Goal: Task Accomplishment & Management: Manage account settings

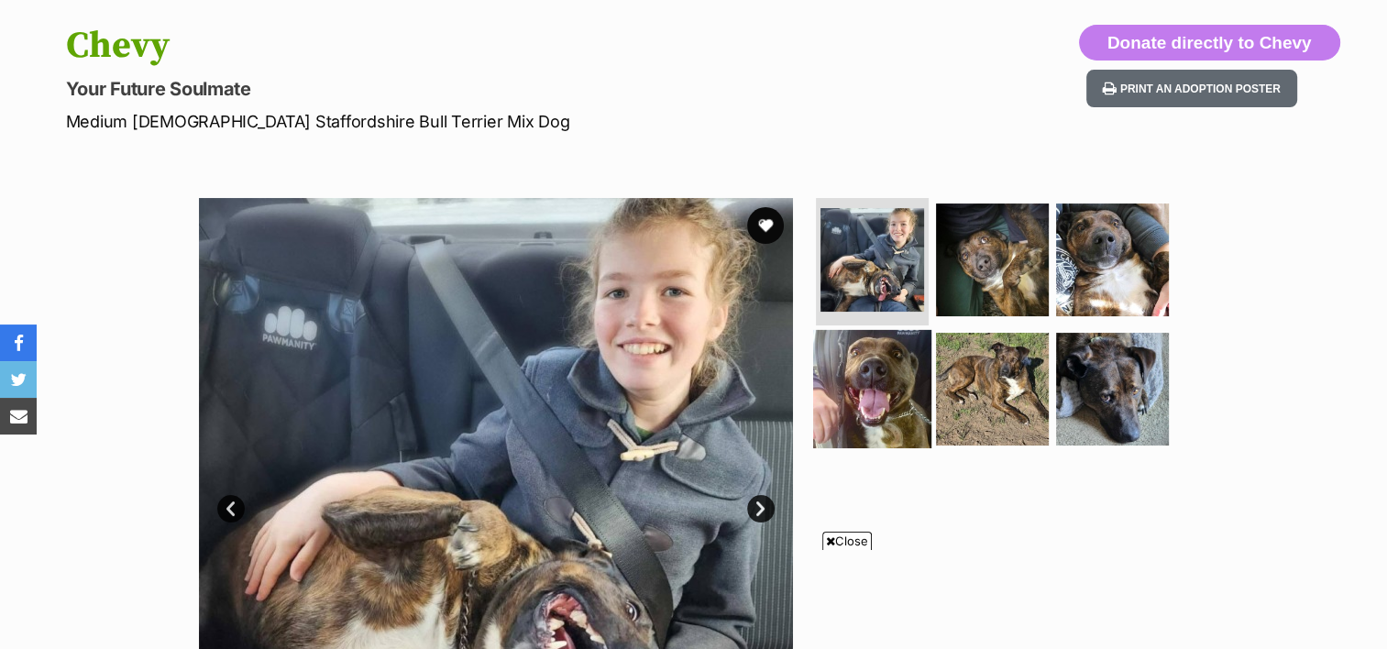
click at [898, 373] on img at bounding box center [872, 389] width 118 height 118
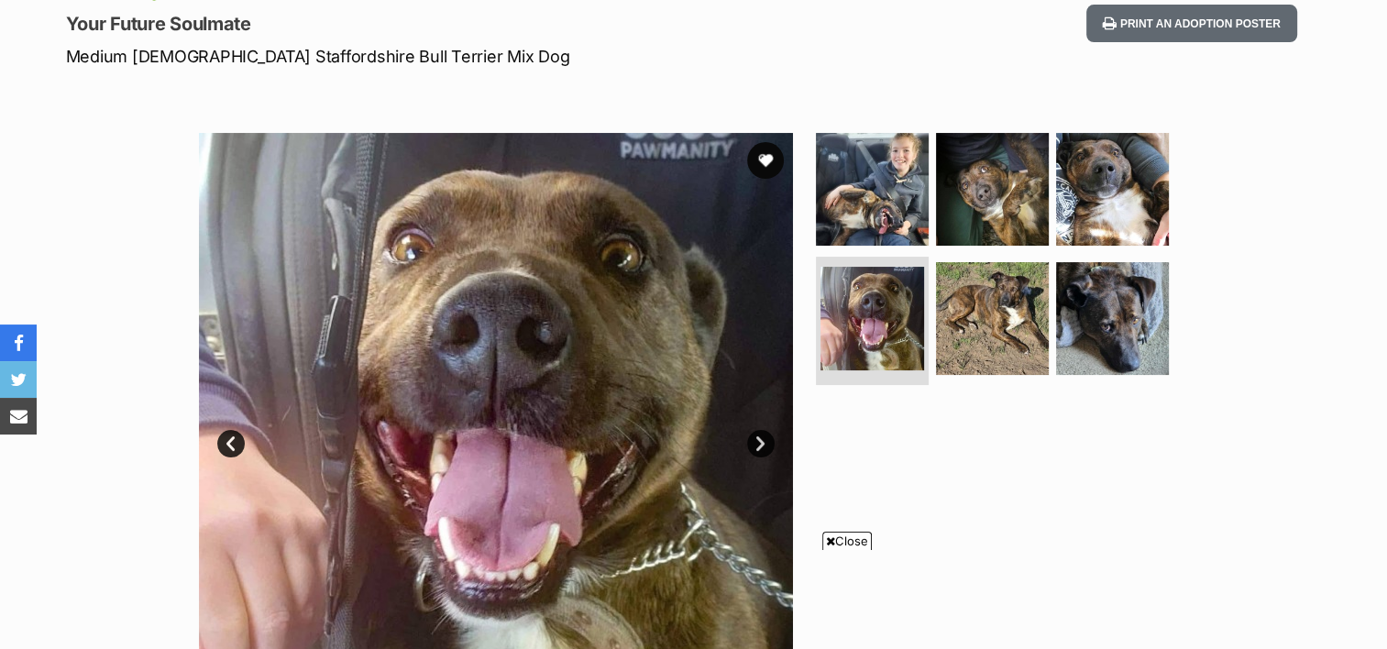
scroll to position [275, 0]
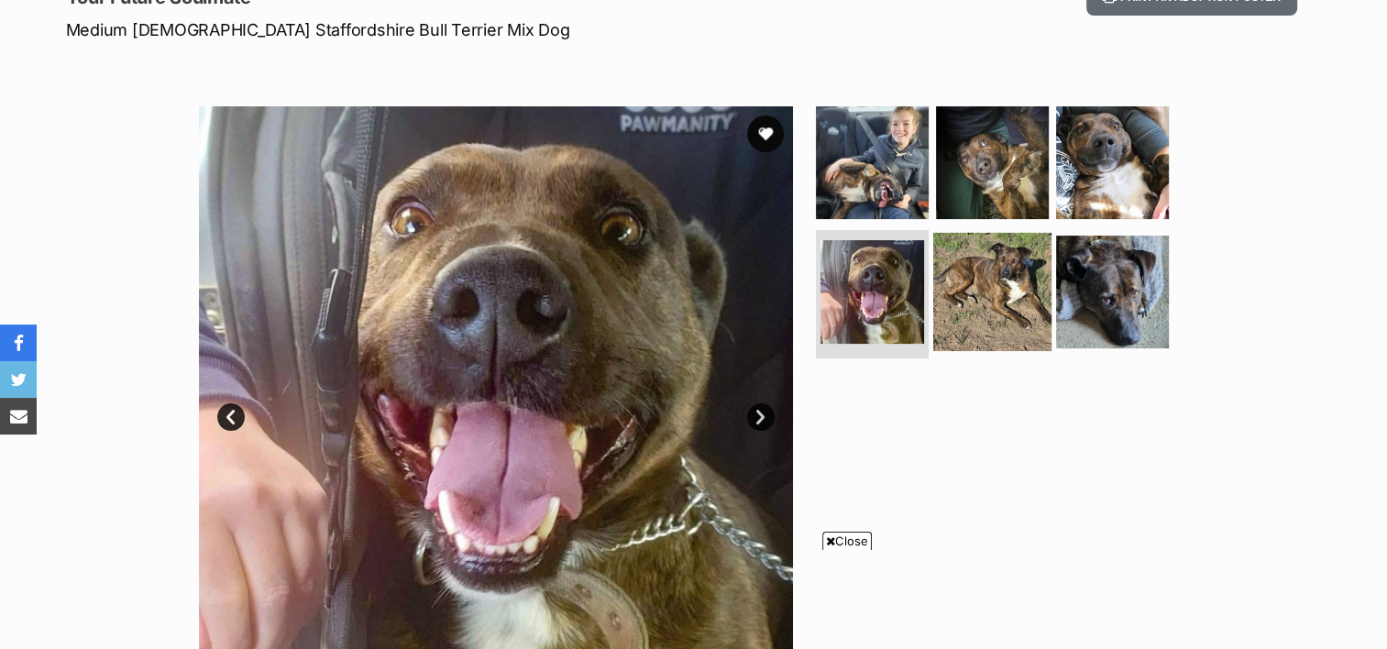
click at [1005, 297] on img at bounding box center [992, 292] width 118 height 118
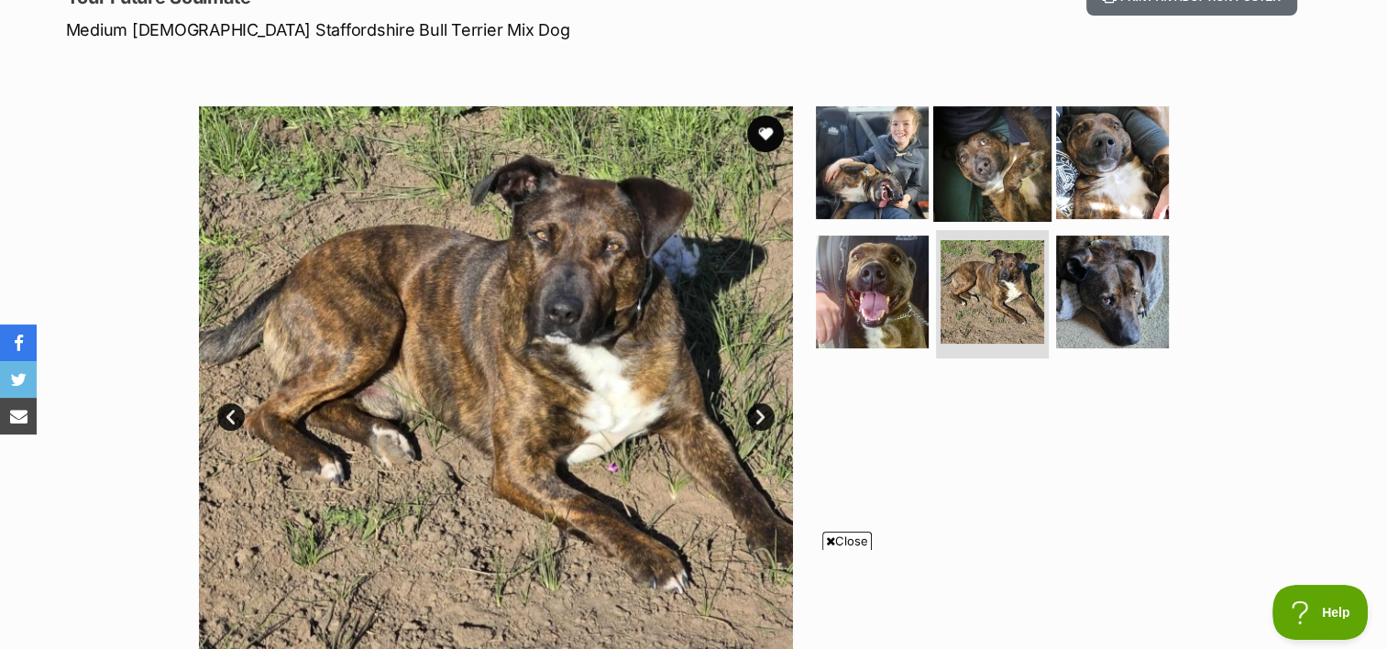
scroll to position [0, 0]
click at [991, 143] on img at bounding box center [992, 162] width 118 height 118
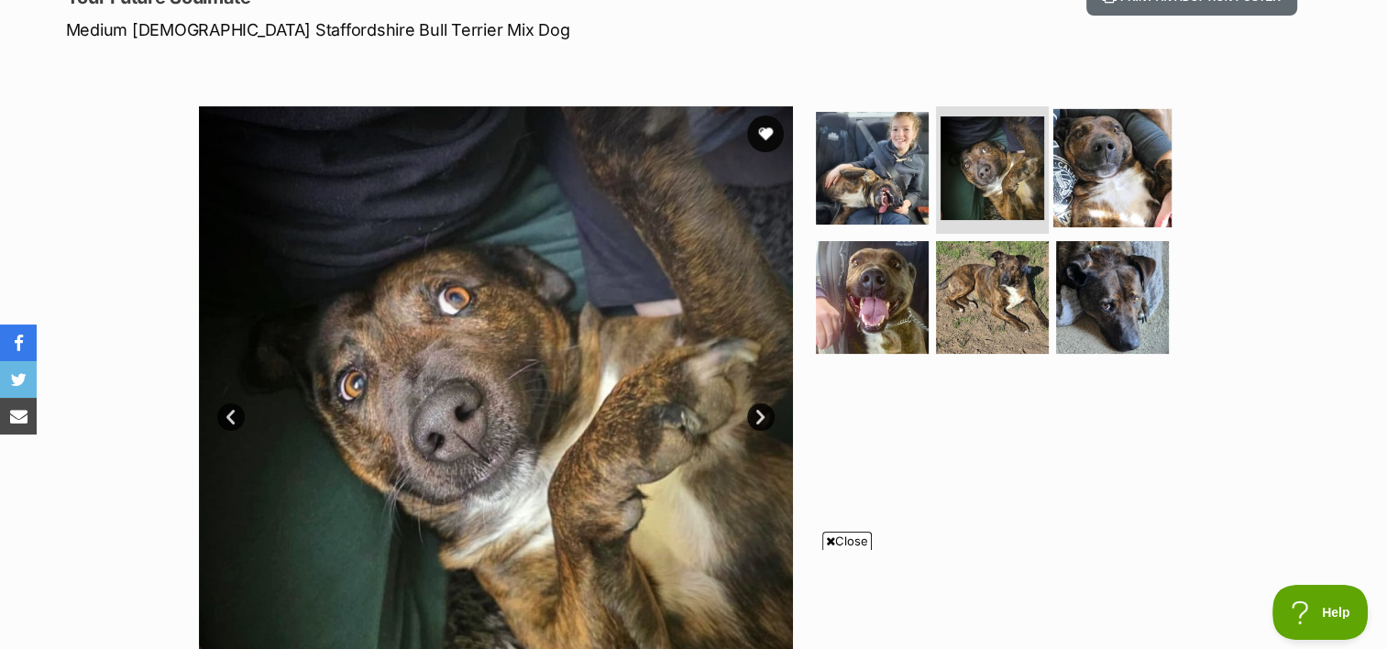
click at [1115, 161] on img at bounding box center [1112, 167] width 118 height 118
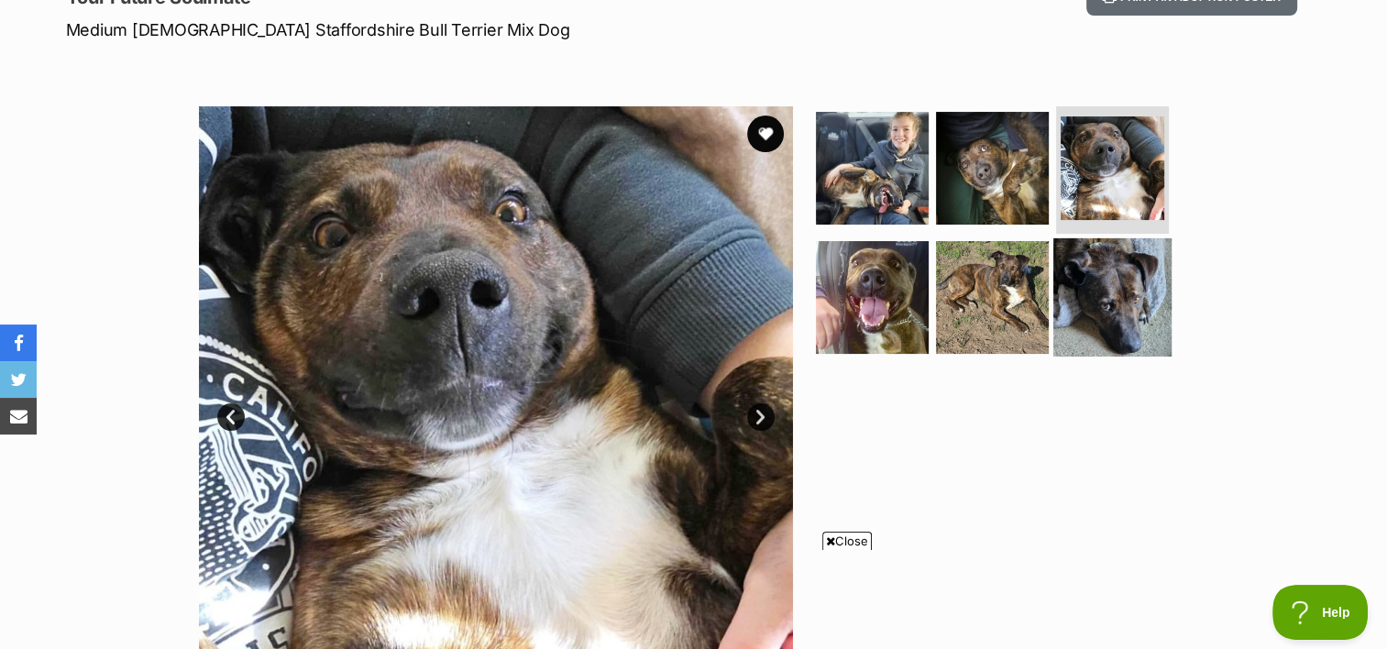
click at [1107, 311] on img at bounding box center [1112, 297] width 118 height 118
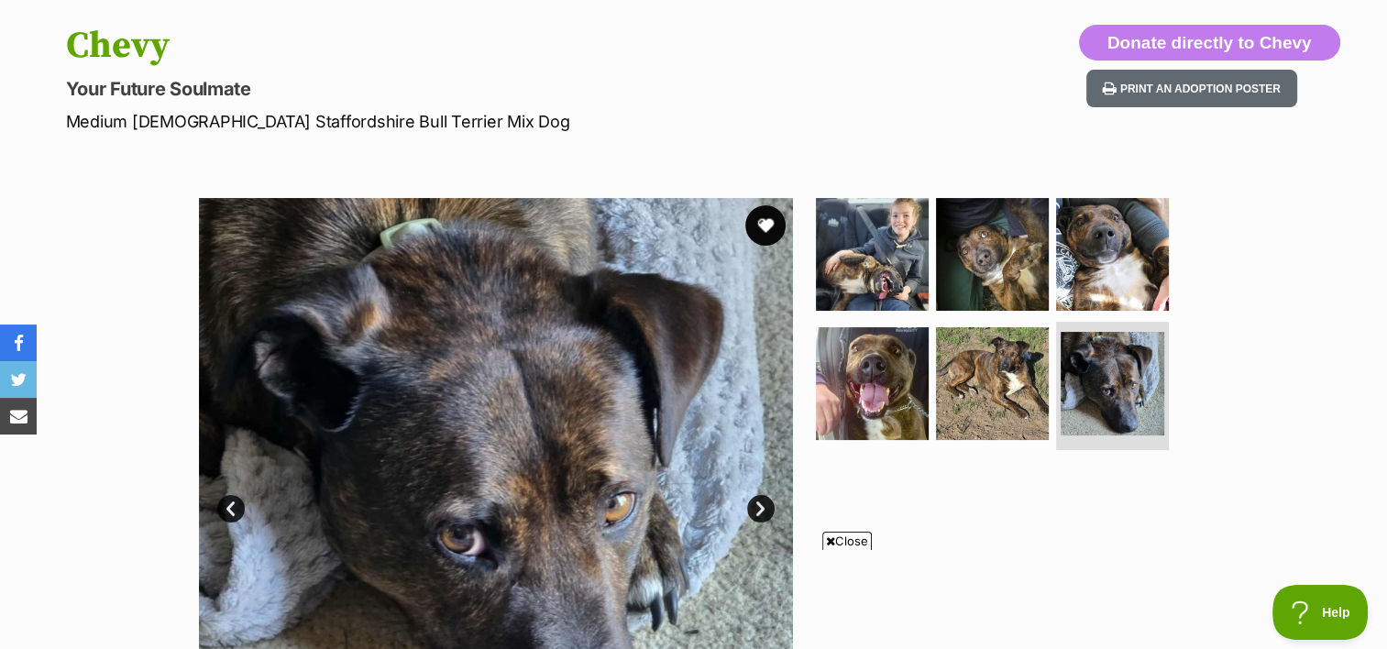
click at [766, 219] on button "favourite" at bounding box center [765, 225] width 40 height 40
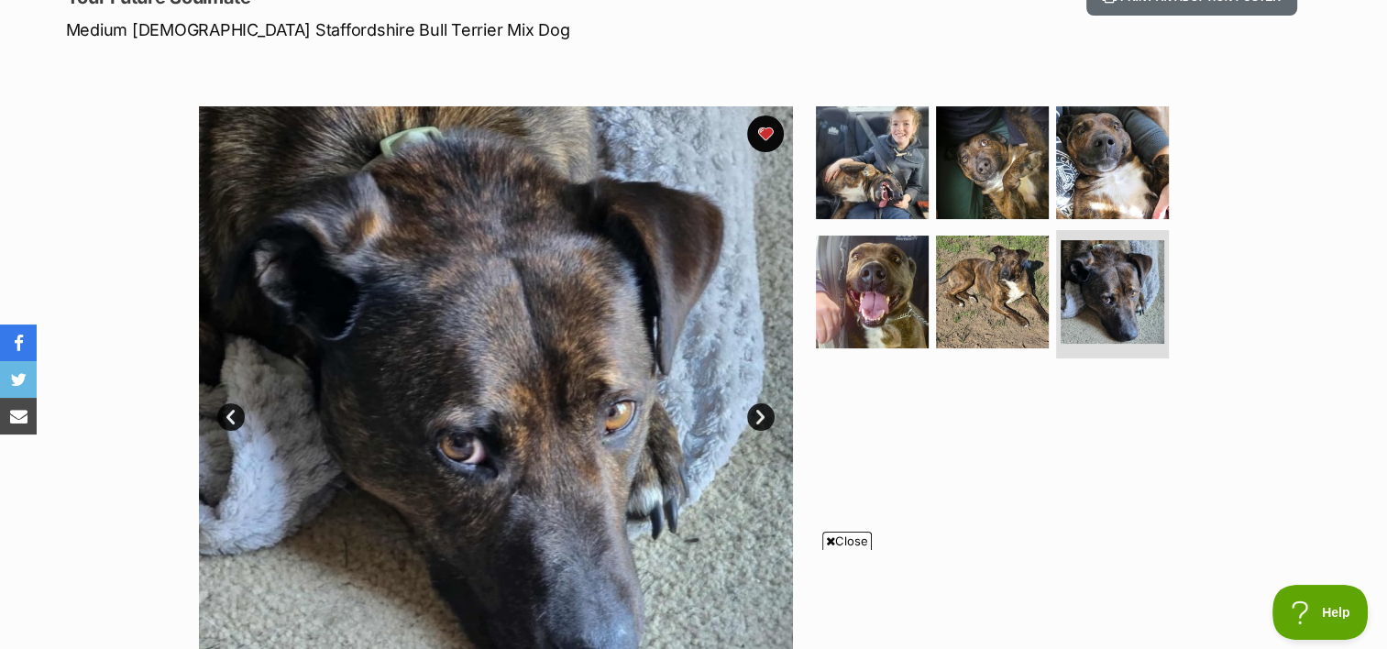
scroll to position [183, 0]
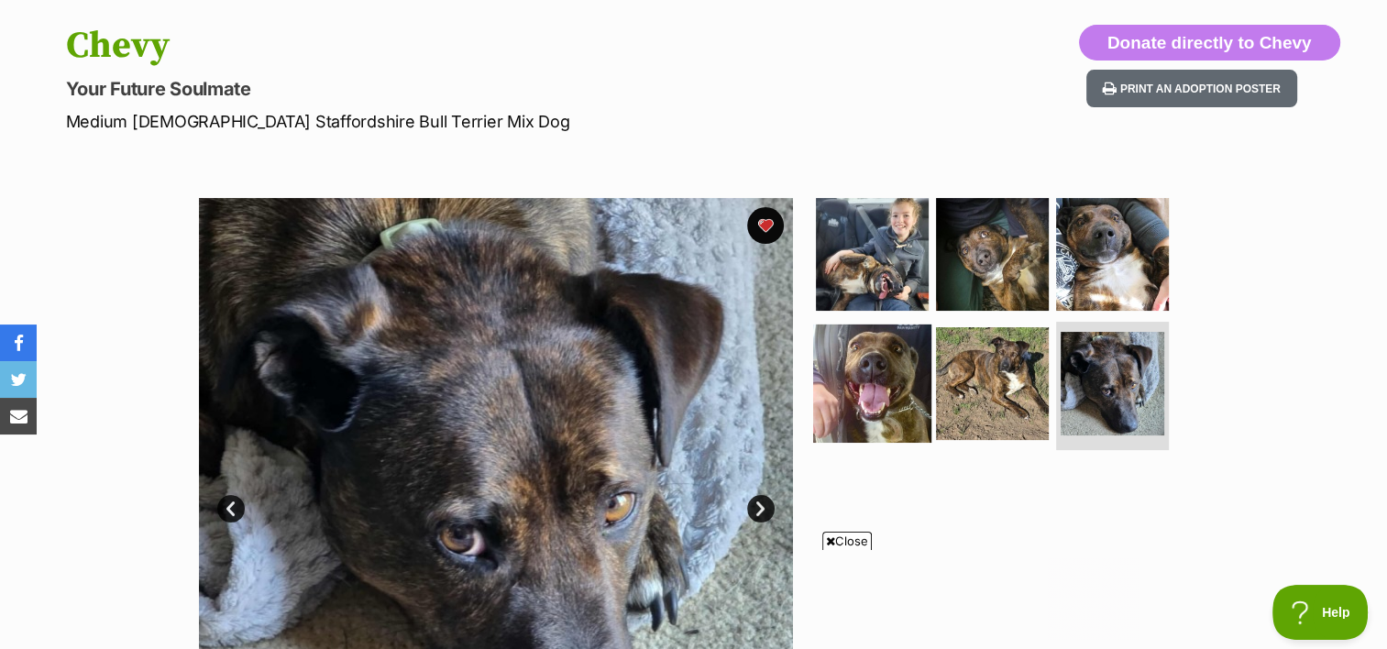
click at [887, 378] on img at bounding box center [872, 384] width 118 height 118
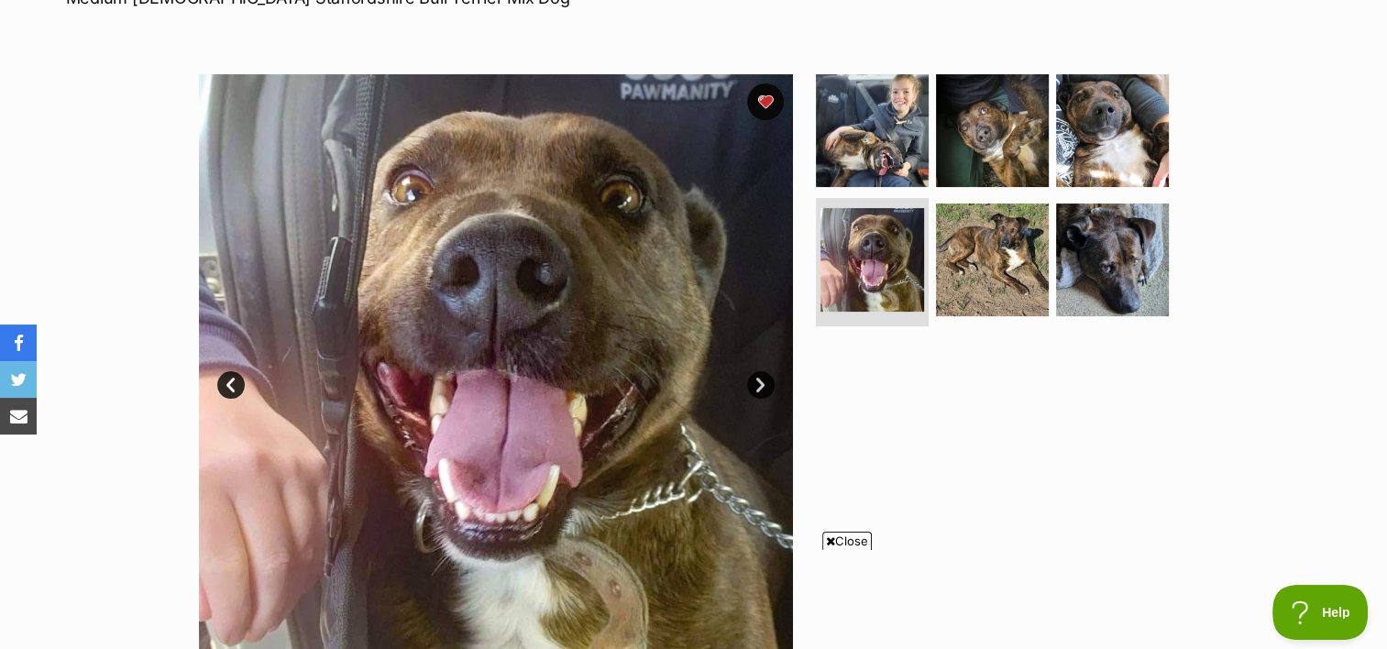
scroll to position [275, 0]
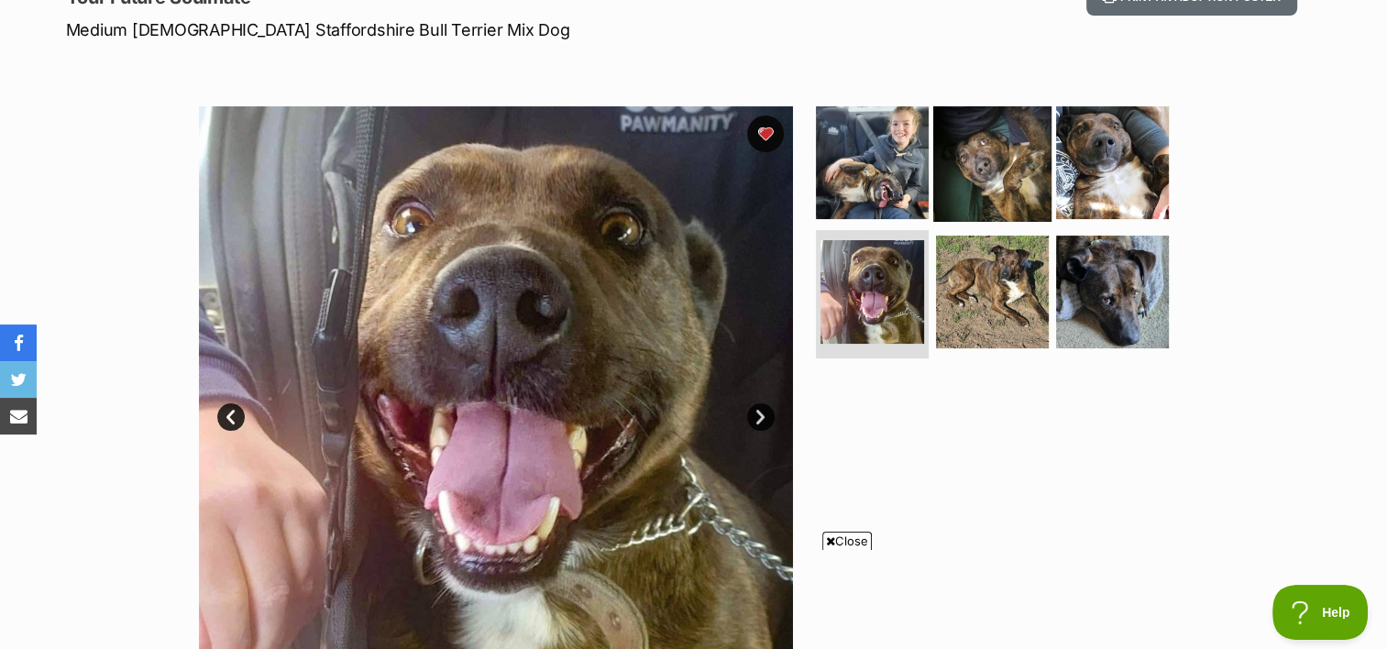
click at [990, 180] on img at bounding box center [992, 162] width 118 height 118
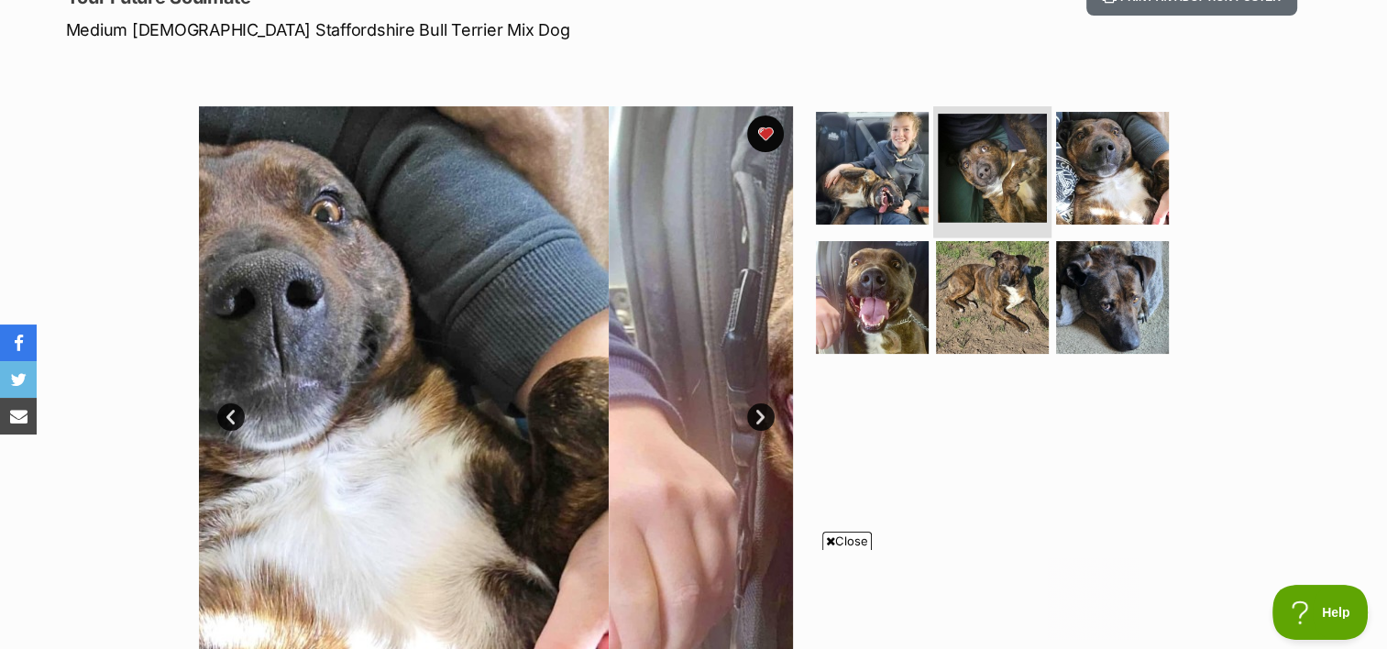
scroll to position [0, 0]
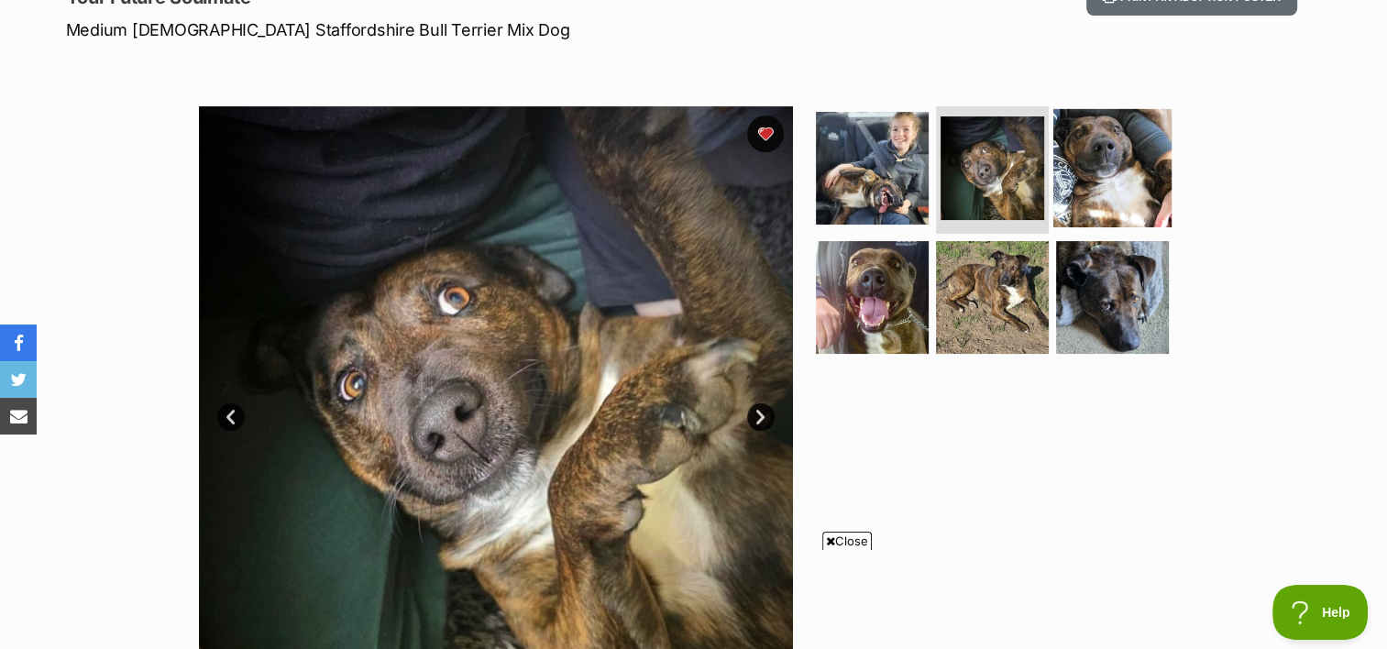
click at [1102, 179] on img at bounding box center [1112, 167] width 118 height 118
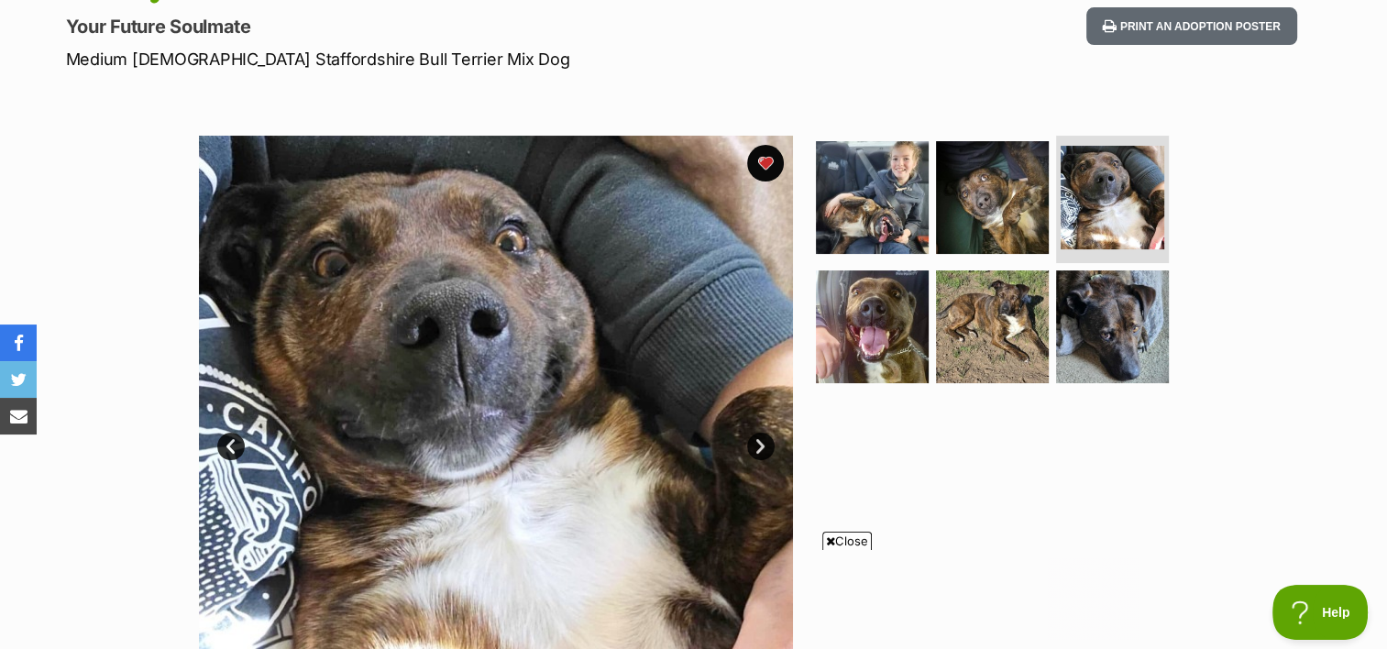
scroll to position [275, 0]
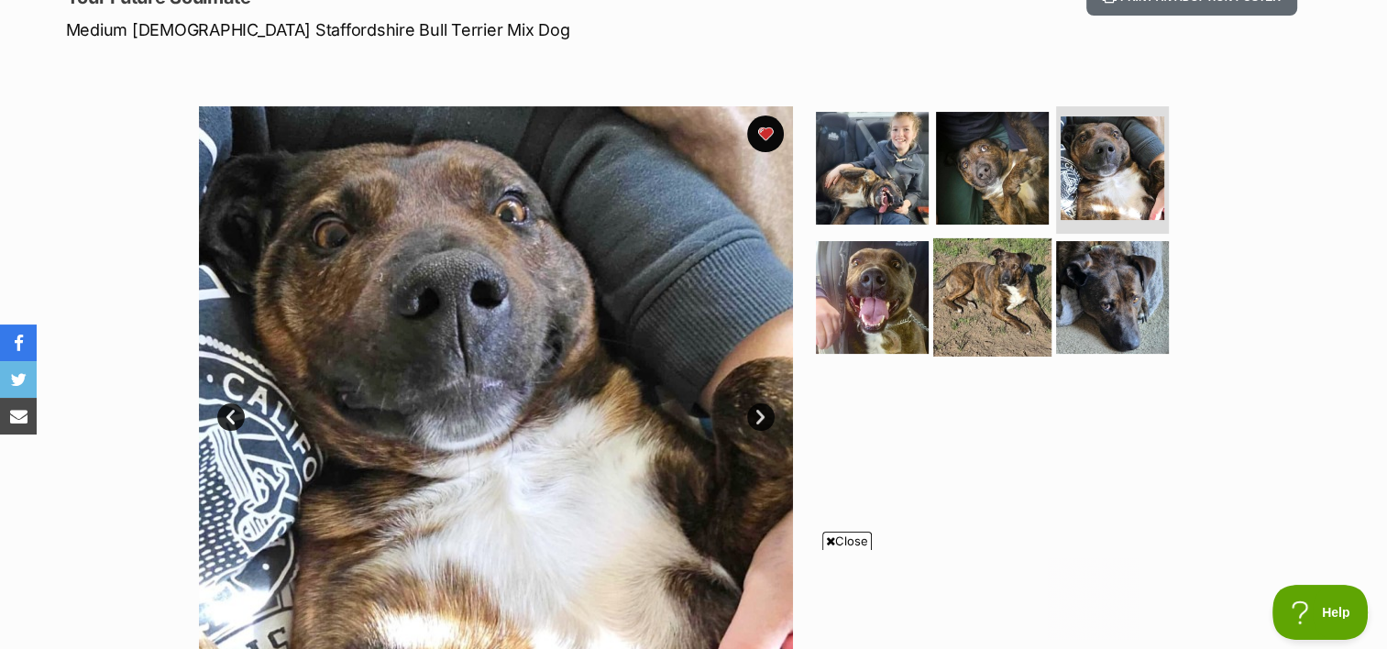
click at [969, 279] on img at bounding box center [992, 297] width 118 height 118
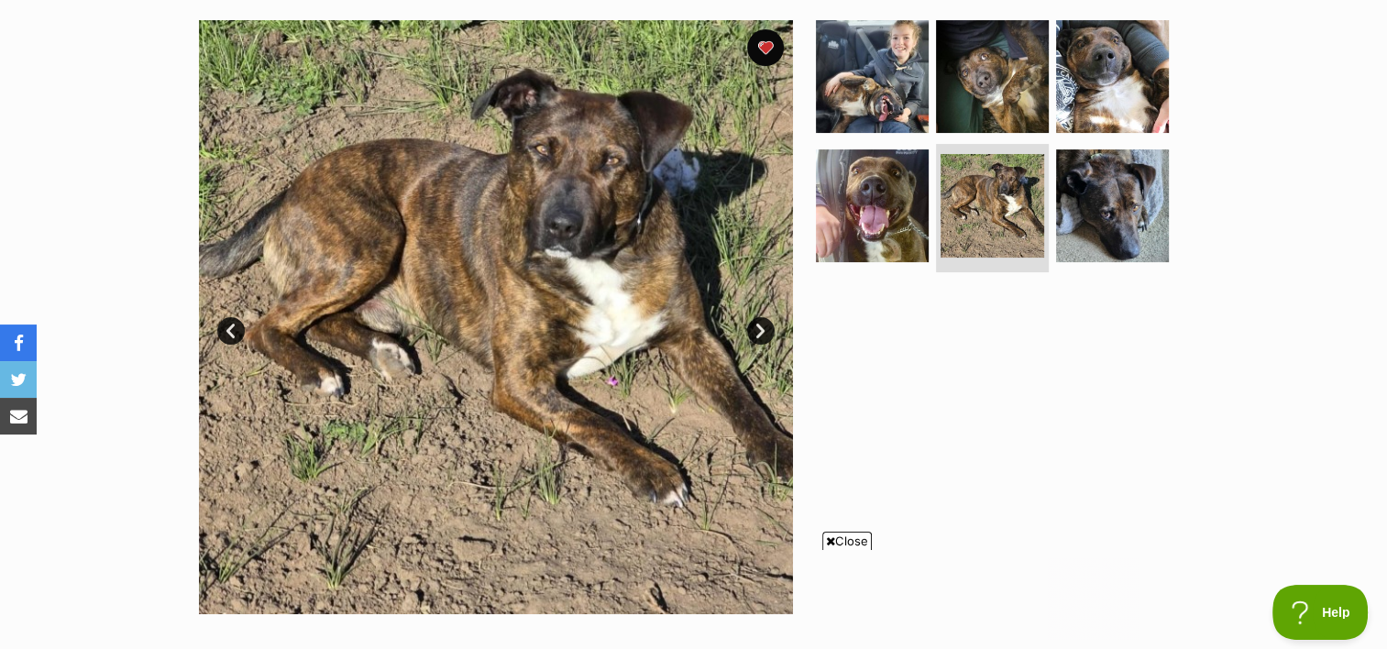
scroll to position [458, 0]
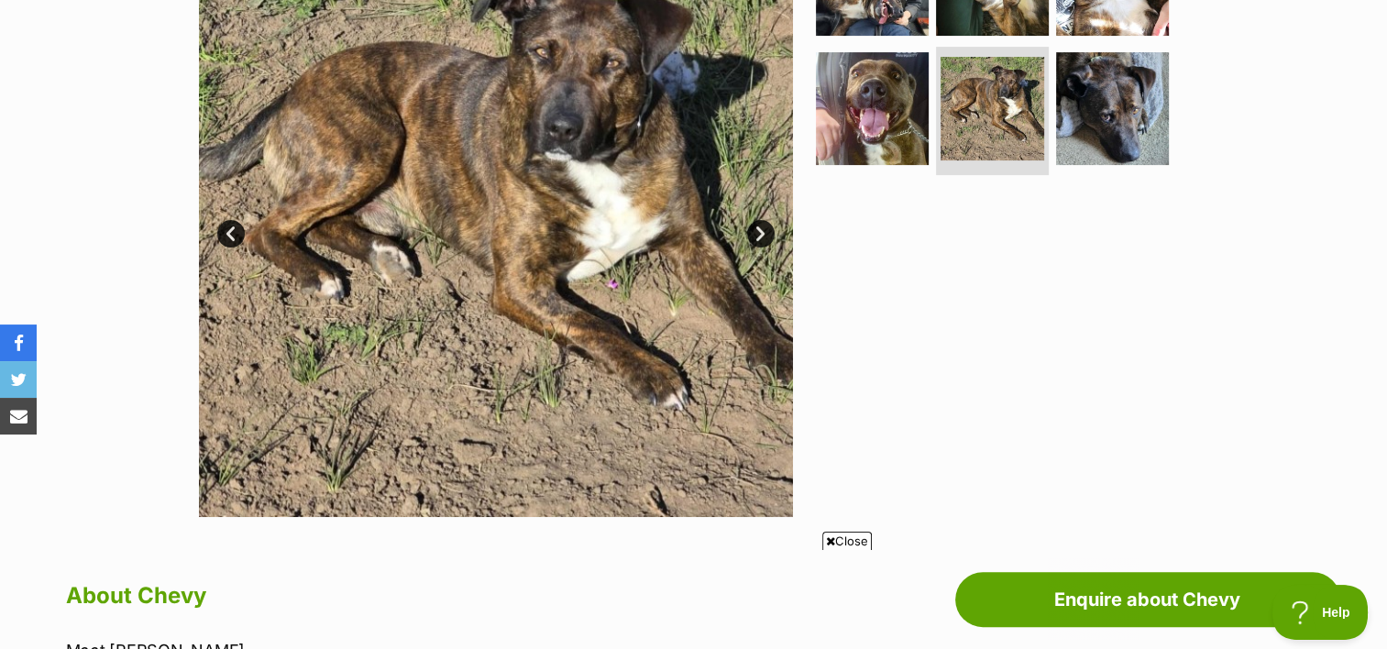
click at [759, 234] on link "Next" at bounding box center [761, 234] width 28 height 28
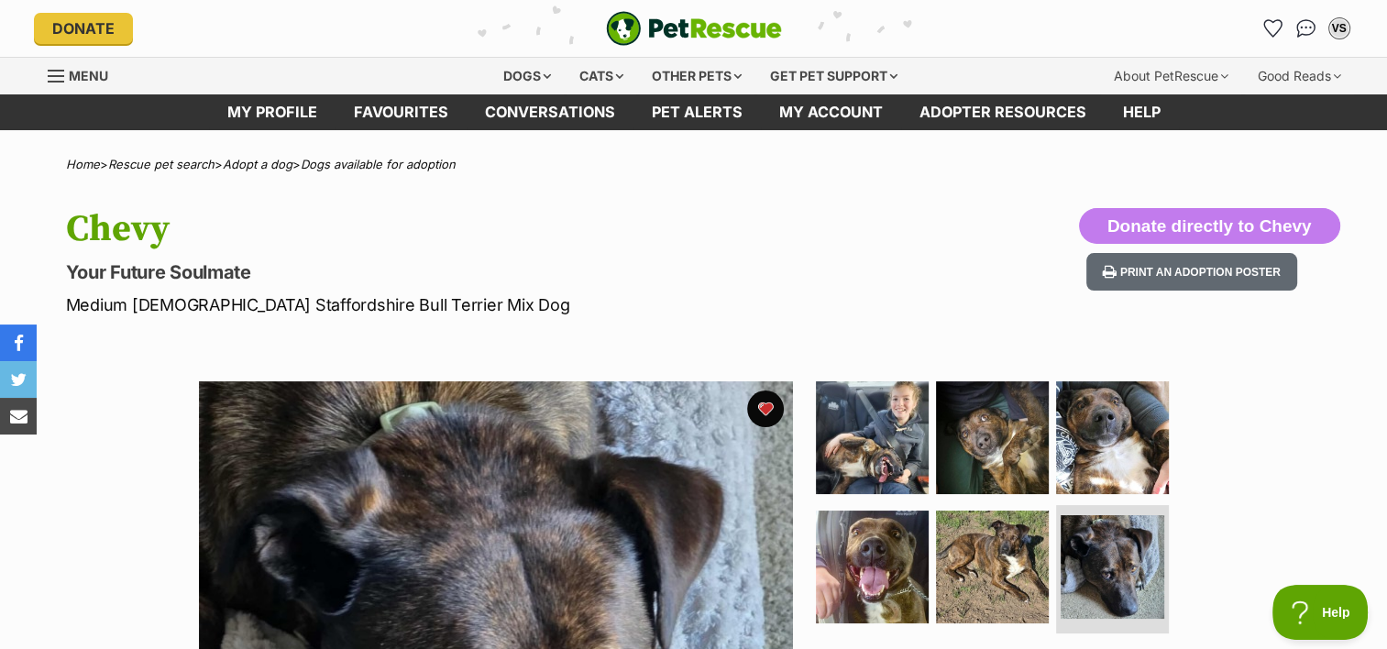
scroll to position [0, 0]
click at [1273, 28] on icon "Favourites" at bounding box center [1273, 27] width 22 height 21
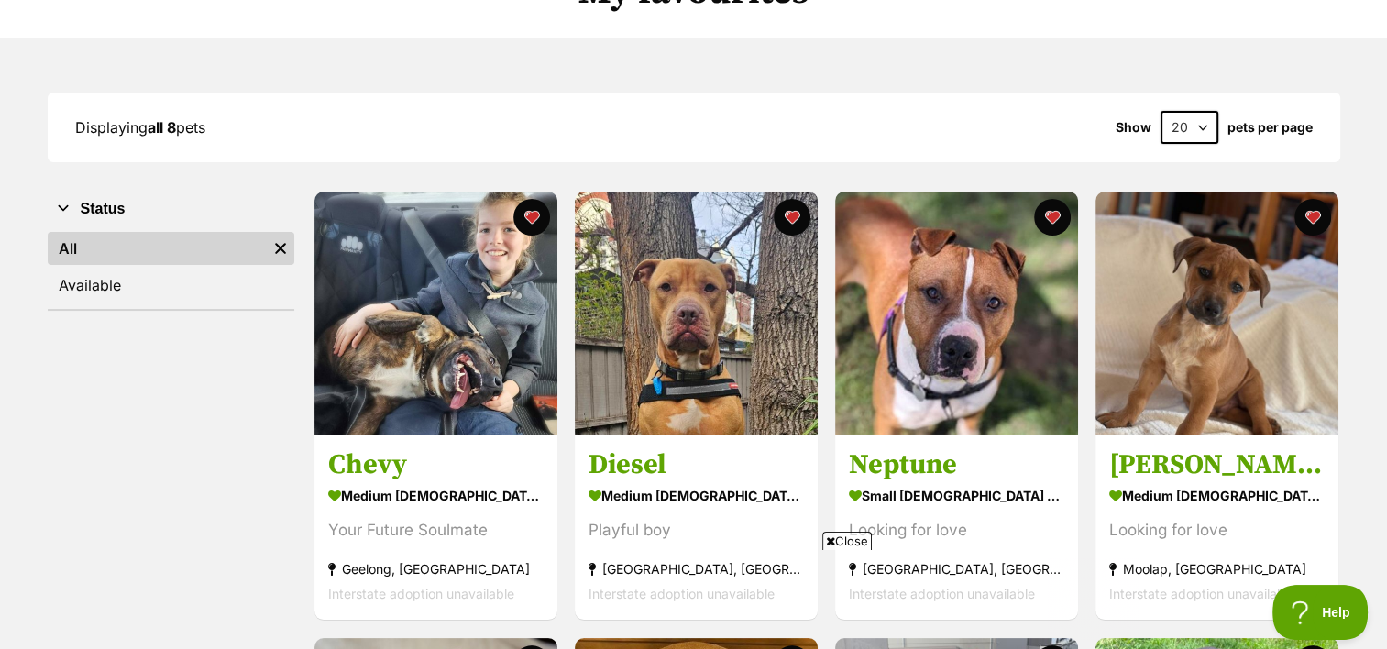
scroll to position [183, 0]
